Goal: Communication & Community: Connect with others

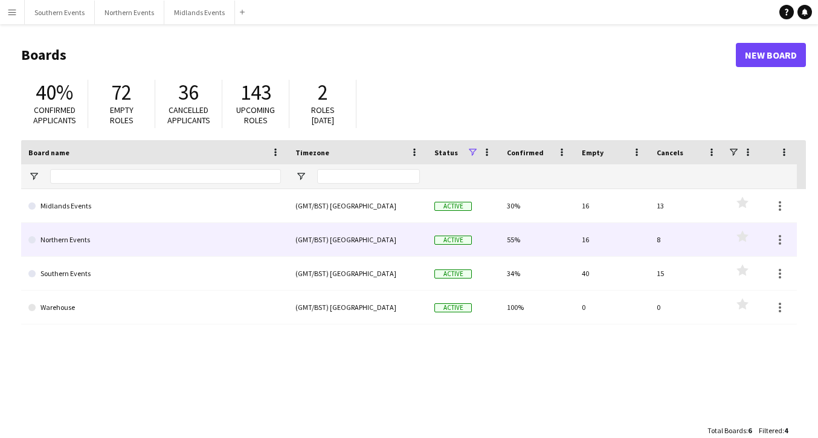
click at [141, 233] on link "Northern Events" at bounding box center [154, 240] width 252 height 34
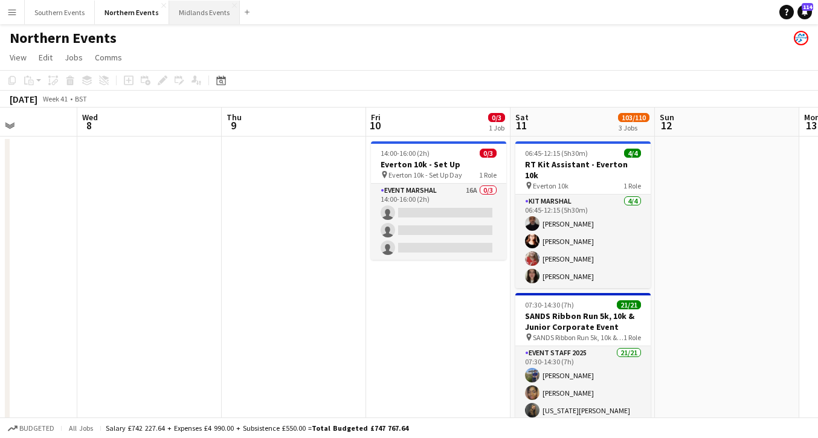
click at [196, 10] on button "Midlands Events Close" at bounding box center [204, 13] width 71 height 24
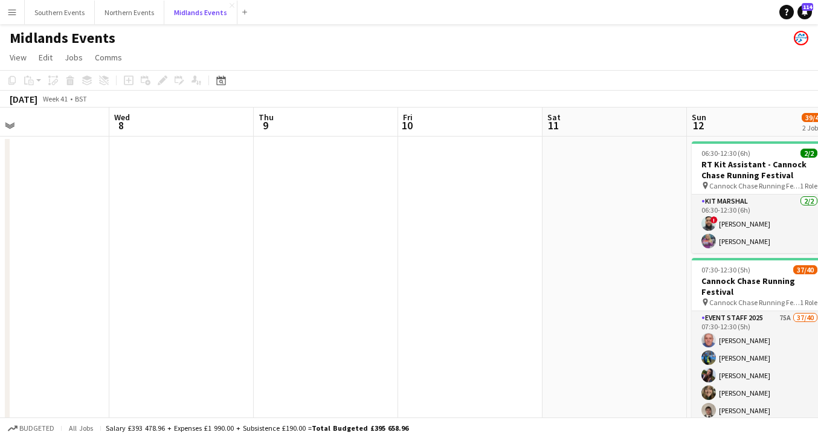
scroll to position [0, 476]
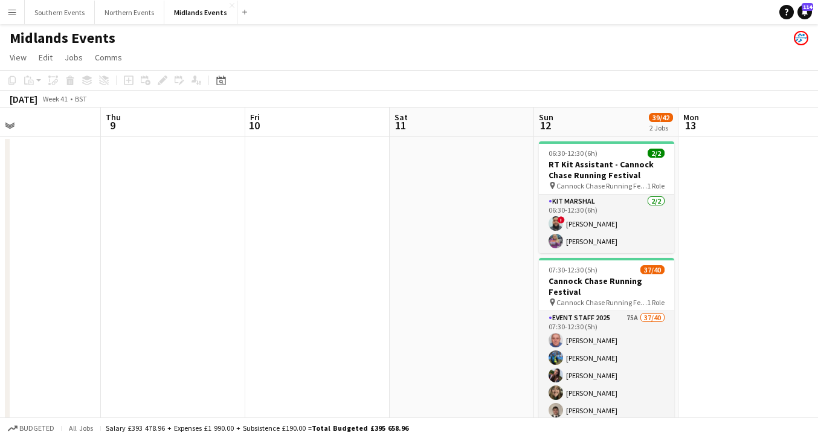
click at [599, 255] on app-date-cell "06:30-12:30 (6h) 2/2 RT Kit Assistant - Cannock Chase Running Festival pin Cann…" at bounding box center [606, 299] width 144 height 326
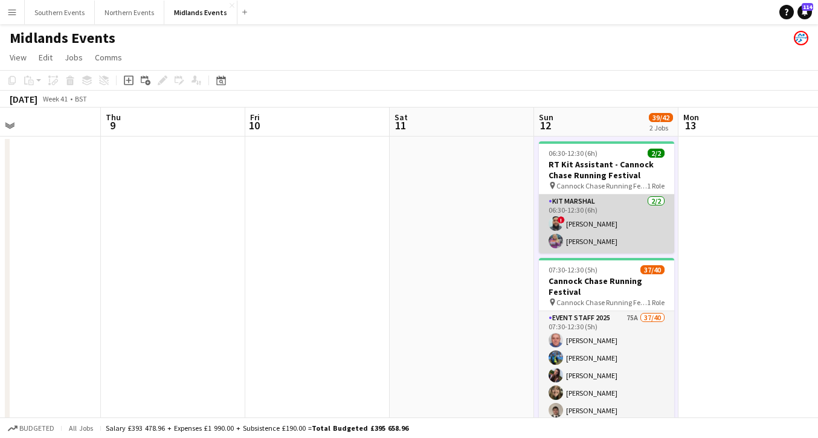
click at [595, 236] on app-card-role "Kit Marshal [DATE] 06:30-12:30 (6h) ! [PERSON_NAME] [PERSON_NAME]" at bounding box center [606, 223] width 135 height 59
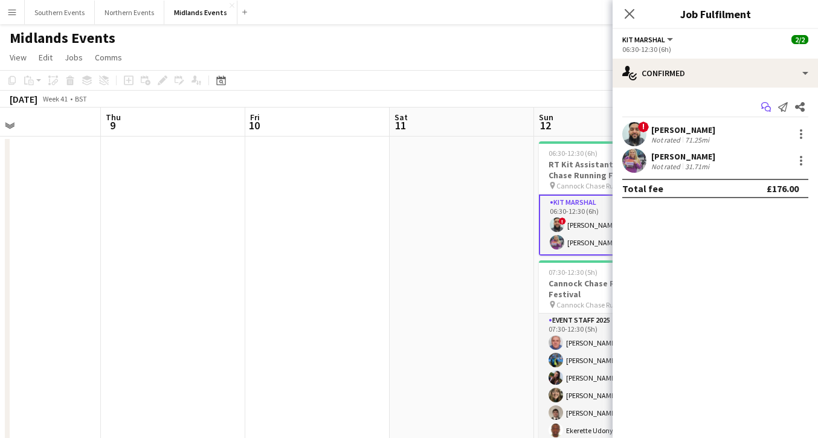
click at [766, 104] on icon at bounding box center [764, 105] width 7 height 7
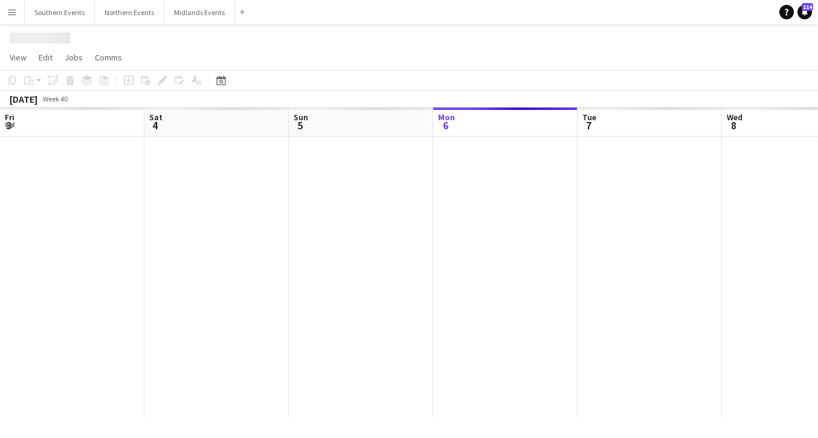
scroll to position [0, 289]
